Goal: Information Seeking & Learning: Learn about a topic

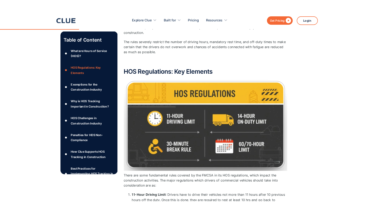
scroll to position [505, 0]
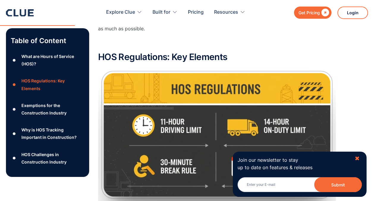
click at [357, 158] on div "✖" at bounding box center [356, 158] width 5 height 7
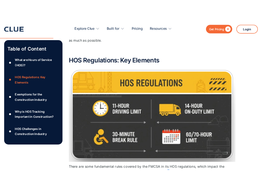
scroll to position [512, 0]
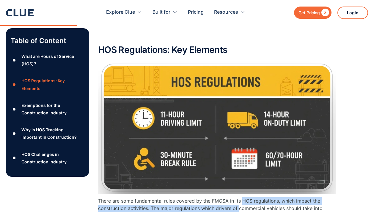
drag, startPoint x: 240, startPoint y: 213, endPoint x: 265, endPoint y: 200, distance: 28.8
click at [241, 199] on p "There are some fundamental rules covered by the FMCSA in its HOS regulations, w…" at bounding box center [217, 208] width 238 height 23
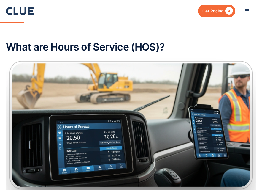
drag, startPoint x: 185, startPoint y: 46, endPoint x: 255, endPoint y: 47, distance: 69.5
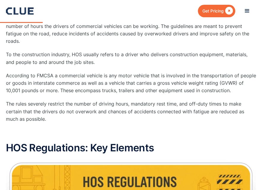
scroll to position [809, 0]
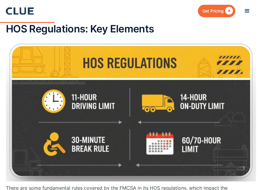
click at [97, 117] on img at bounding box center [131, 110] width 250 height 141
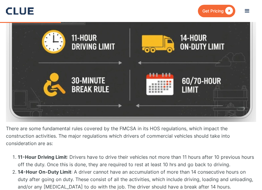
scroll to position [838, 0]
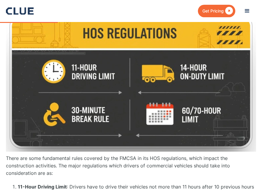
click at [89, 164] on p "There are some fundamental rules covered by the FMCSA in its HOS regulations, w…" at bounding box center [131, 165] width 250 height 23
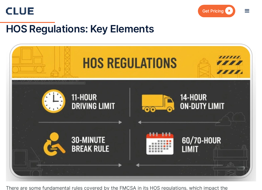
click at [232, 152] on img at bounding box center [131, 110] width 250 height 141
click at [237, 108] on img at bounding box center [131, 110] width 250 height 141
drag, startPoint x: 24, startPoint y: 154, endPoint x: 28, endPoint y: 151, distance: 5.5
click at [24, 154] on img at bounding box center [131, 110] width 250 height 141
click at [236, 117] on img at bounding box center [131, 110] width 250 height 141
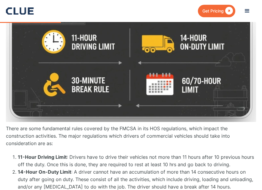
scroll to position [928, 0]
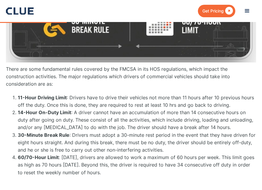
click at [105, 137] on li "30-Minute Break Rule : Drivers must adopt a 30-minute rest period in the event …" at bounding box center [137, 142] width 238 height 23
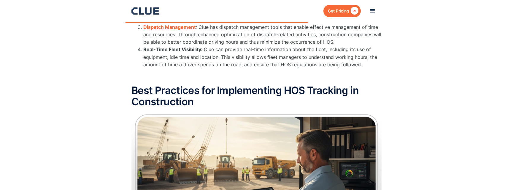
scroll to position [2293, 0]
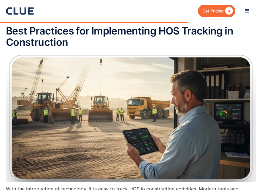
click at [85, 91] on img at bounding box center [131, 117] width 250 height 129
drag, startPoint x: 85, startPoint y: 91, endPoint x: 54, endPoint y: 100, distance: 32.0
click at [54, 100] on img at bounding box center [131, 117] width 250 height 129
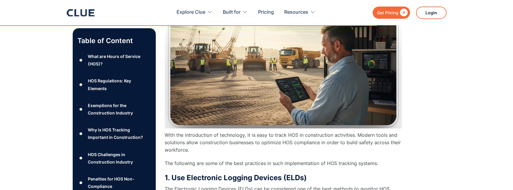
scroll to position [2056, 0]
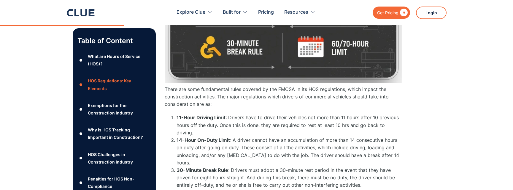
scroll to position [534, 0]
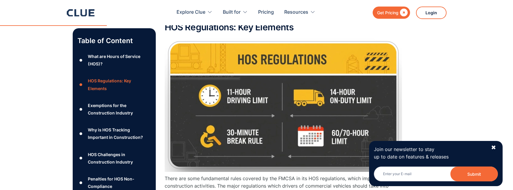
click at [325, 151] on img at bounding box center [284, 105] width 238 height 134
click at [215, 135] on img at bounding box center [284, 105] width 238 height 134
click at [493, 146] on div "✖" at bounding box center [493, 147] width 5 height 7
